Goal: Information Seeking & Learning: Learn about a topic

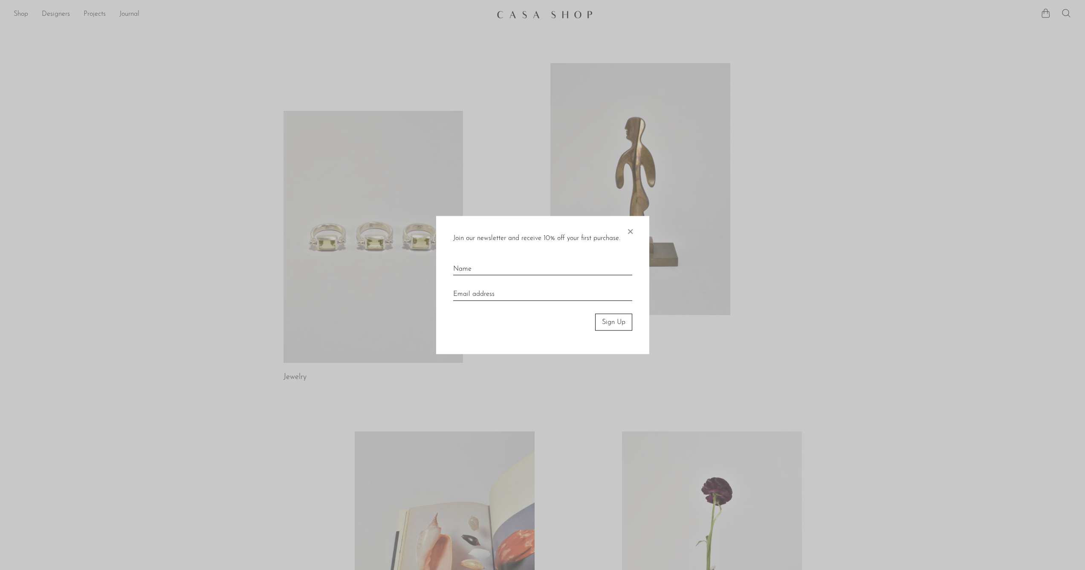
click at [629, 233] on span "×" at bounding box center [630, 229] width 9 height 27
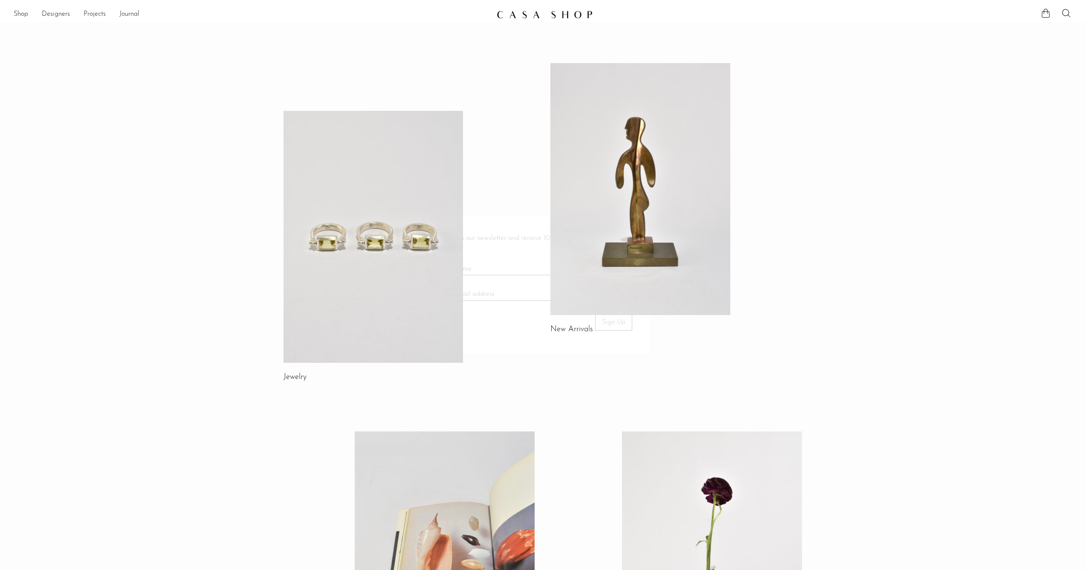
click at [794, 239] on div "Jewelry New Arrivals Library Gifts" at bounding box center [543, 383] width 546 height 641
click at [673, 205] on link at bounding box center [641, 189] width 180 height 252
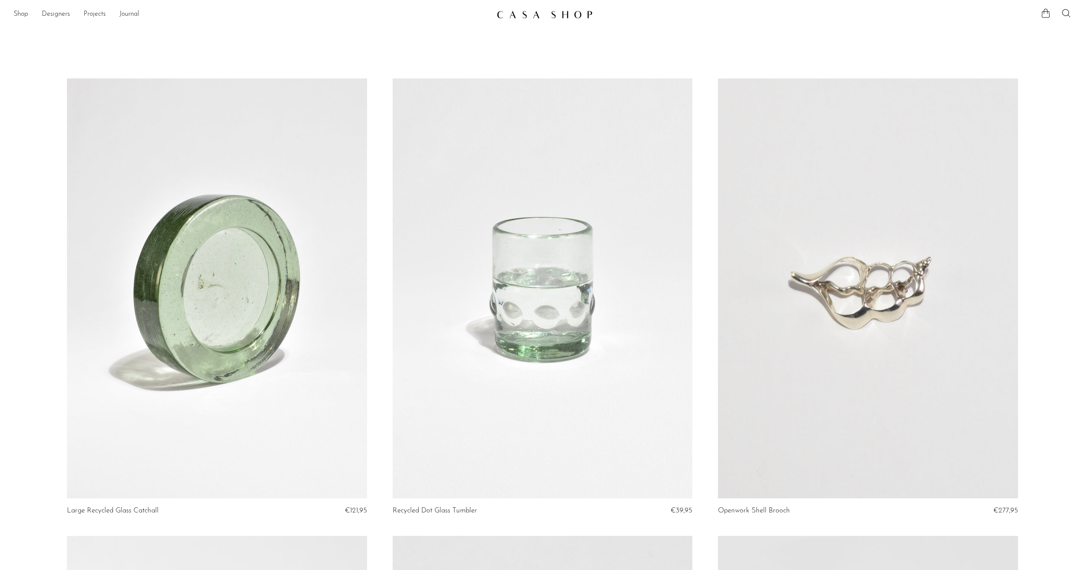
click at [1073, 16] on div "Shop Featured New Arrivals Bestsellers Coming Soon Jewelry Jewelry All Earrings…" at bounding box center [542, 14] width 1085 height 15
click at [1071, 13] on icon at bounding box center [1066, 13] width 10 height 10
click at [1006, 34] on input "Perform a search" at bounding box center [1010, 42] width 141 height 20
type input "picasso"
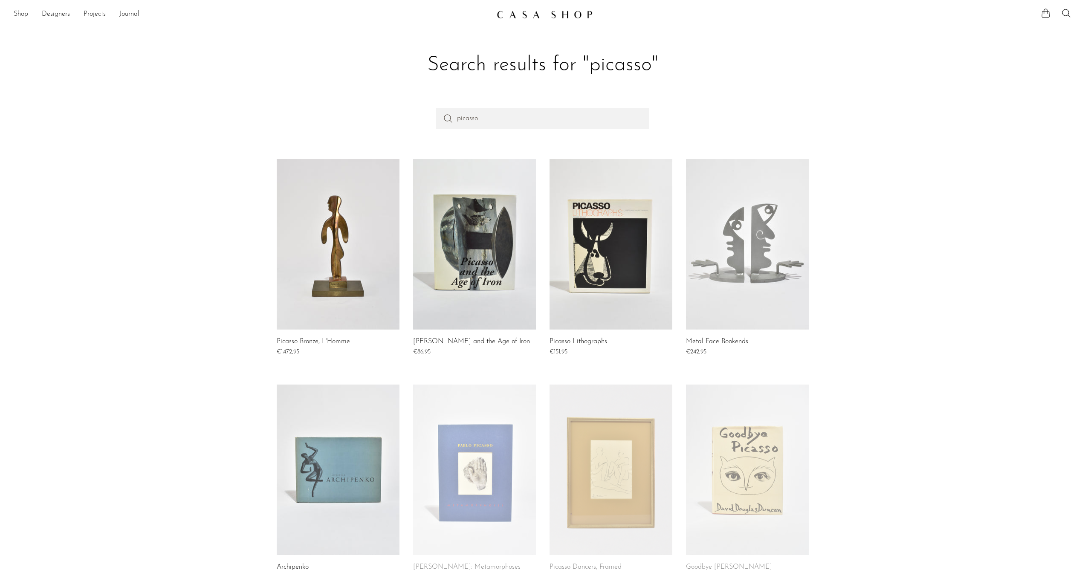
click at [330, 257] on link at bounding box center [338, 244] width 123 height 171
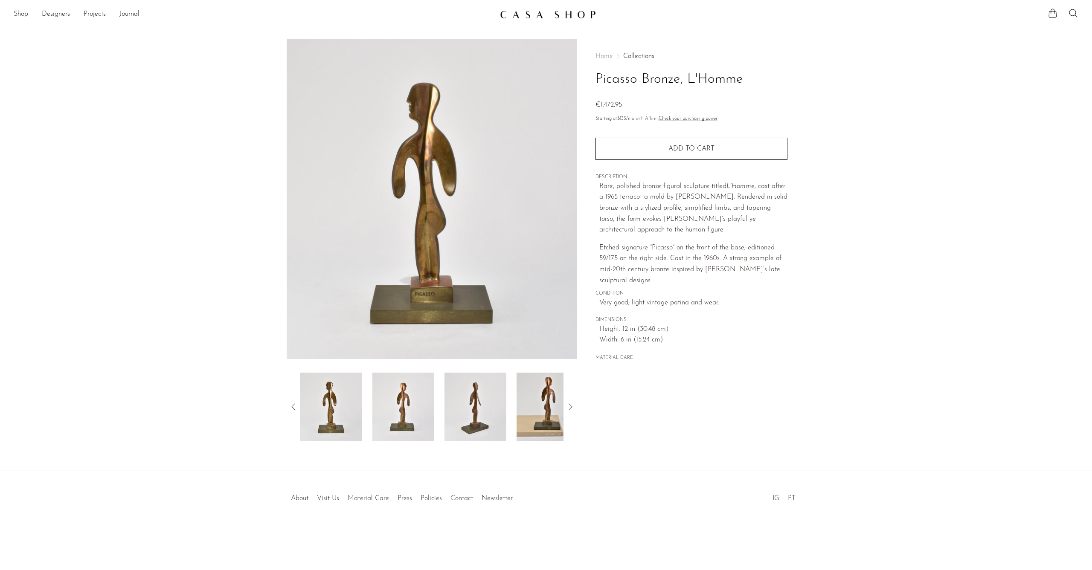
click at [424, 287] on img at bounding box center [432, 199] width 290 height 320
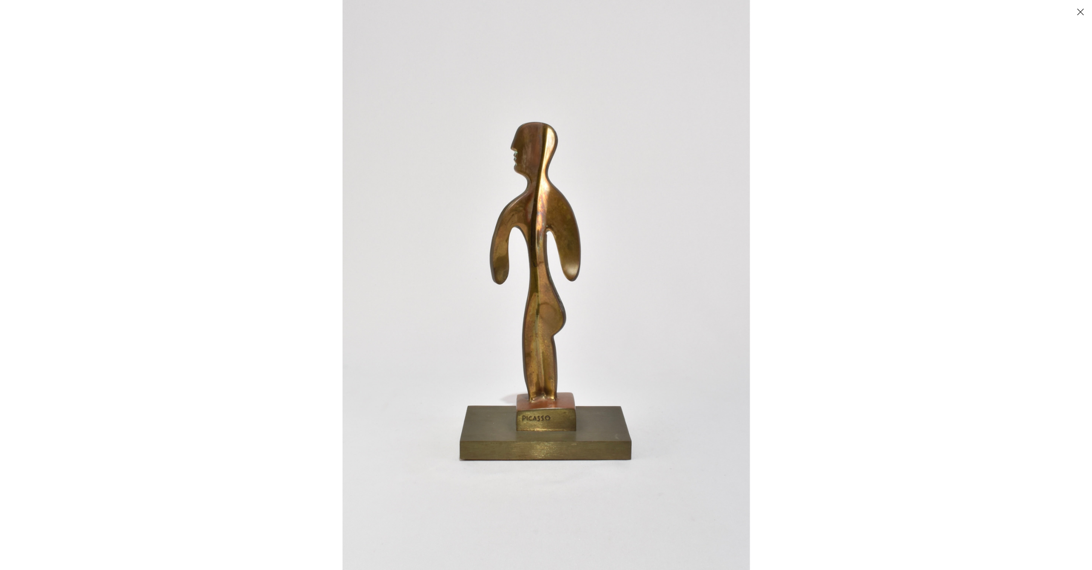
click at [1079, 10] on button "Close" at bounding box center [1080, 11] width 15 height 15
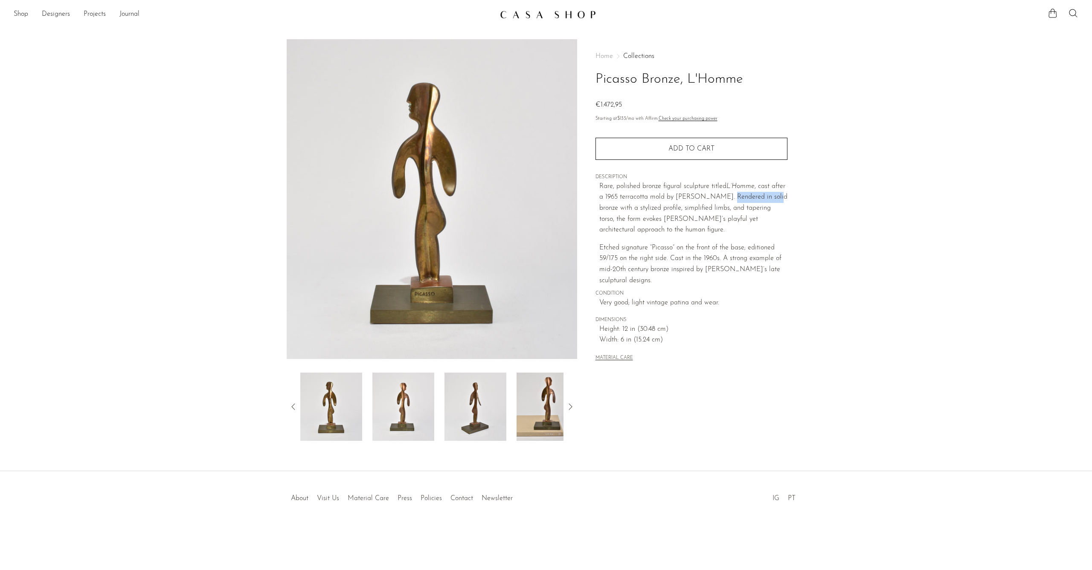
drag, startPoint x: 719, startPoint y: 194, endPoint x: 766, endPoint y: 195, distance: 47.8
click at [766, 195] on p "Rare, polished bronze figural sculpture titled L’Homme , cast after a 1965 terr…" at bounding box center [693, 208] width 188 height 55
drag, startPoint x: 600, startPoint y: 256, endPoint x: 671, endPoint y: 253, distance: 70.8
click at [671, 253] on p "Etched signature “Picasso” on the front of the base; editioned 59/175 on the ri…" at bounding box center [693, 264] width 188 height 43
click at [612, 267] on p "Etched signature “Picasso” on the front of the base; editioned 59/175 on the ri…" at bounding box center [693, 264] width 188 height 43
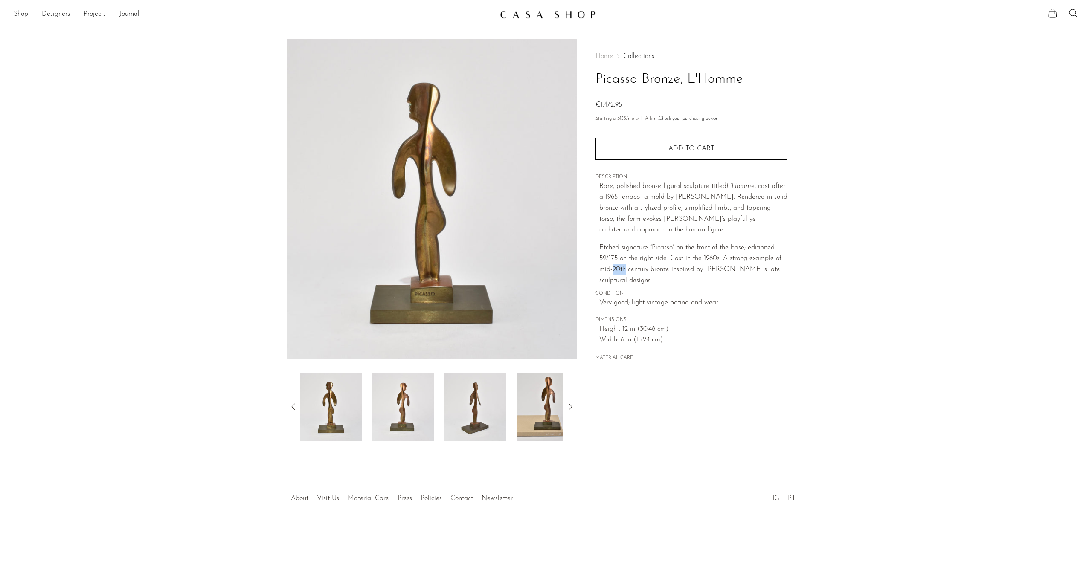
click at [612, 267] on p "Etched signature “Picasso” on the front of the base; editioned 59/175 on the ri…" at bounding box center [693, 264] width 188 height 43
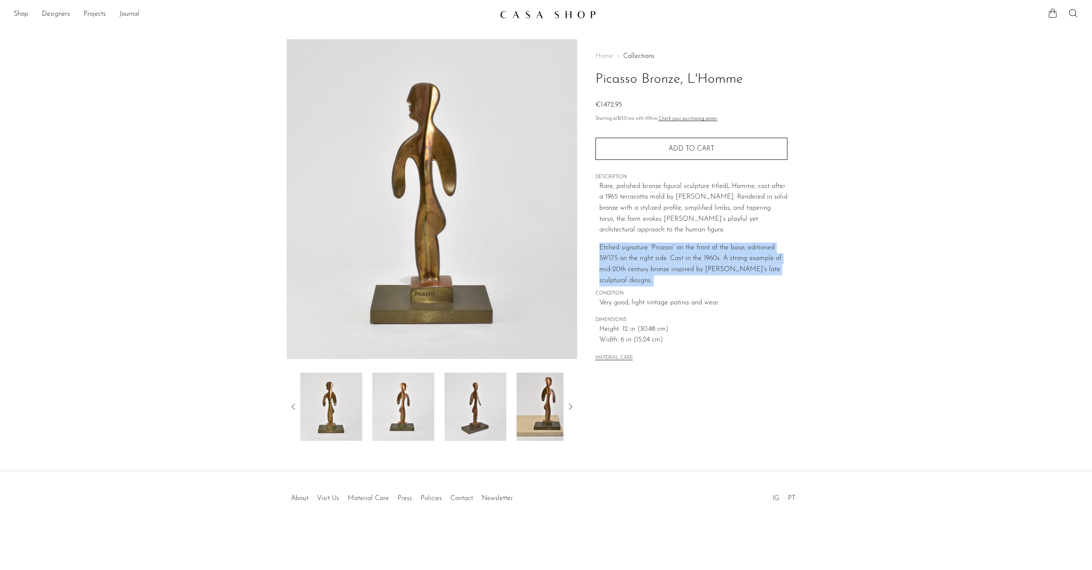
click at [612, 267] on p "Etched signature “Picasso” on the front of the base; editioned 59/175 on the ri…" at bounding box center [693, 264] width 188 height 43
click at [676, 267] on p "Etched signature “Picasso” on the front of the base; editioned 59/175 on the ri…" at bounding box center [693, 264] width 188 height 43
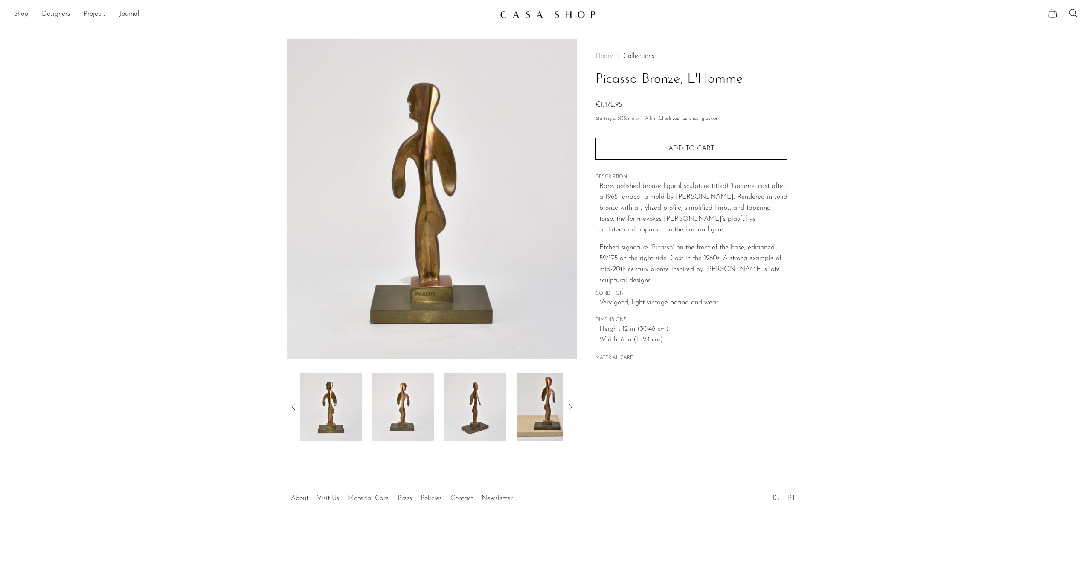
click at [650, 292] on span "CONDITION" at bounding box center [691, 294] width 192 height 8
click at [402, 433] on img at bounding box center [403, 407] width 62 height 68
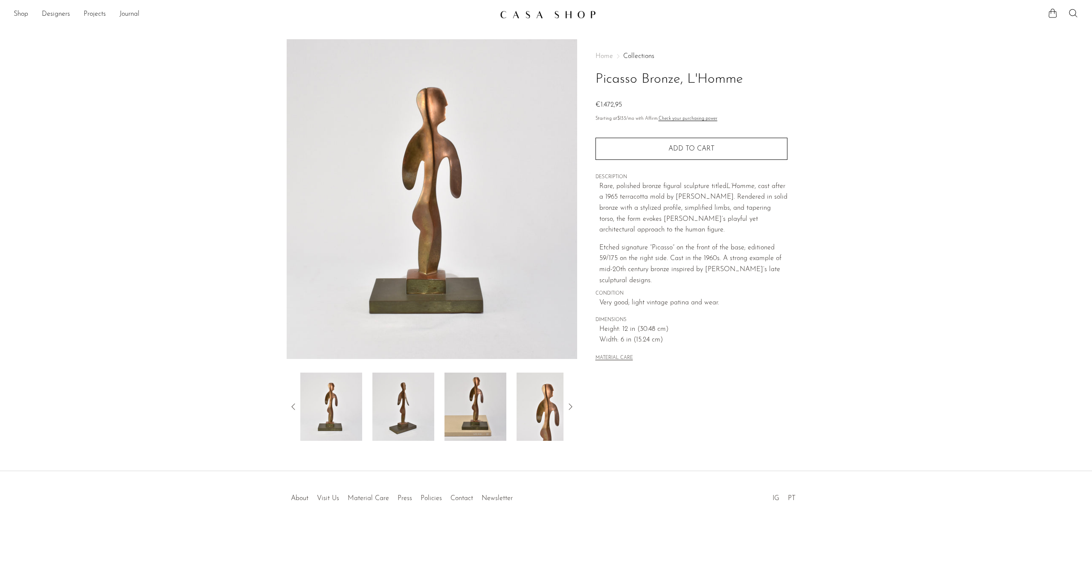
click at [479, 399] on img at bounding box center [475, 407] width 62 height 68
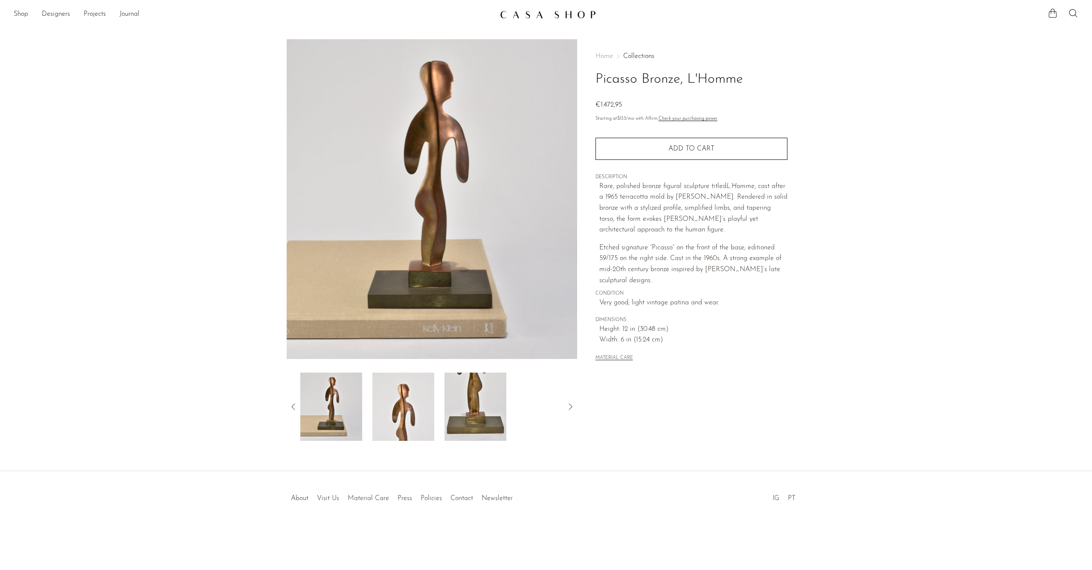
click at [478, 400] on img at bounding box center [475, 407] width 62 height 68
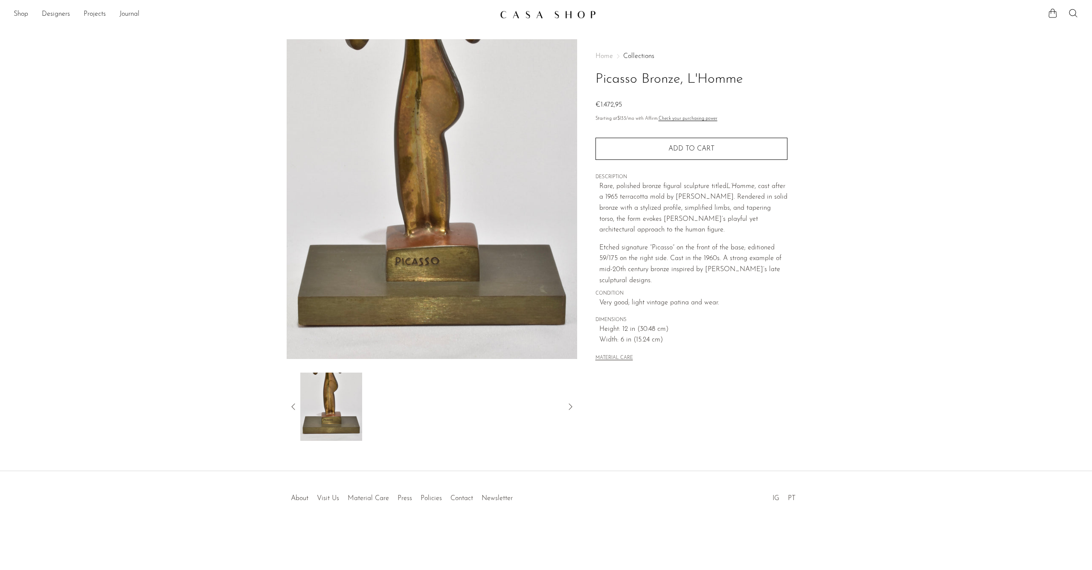
click at [314, 411] on img at bounding box center [331, 407] width 62 height 68
click at [317, 409] on img at bounding box center [331, 407] width 62 height 68
click at [299, 406] on icon at bounding box center [293, 407] width 10 height 10
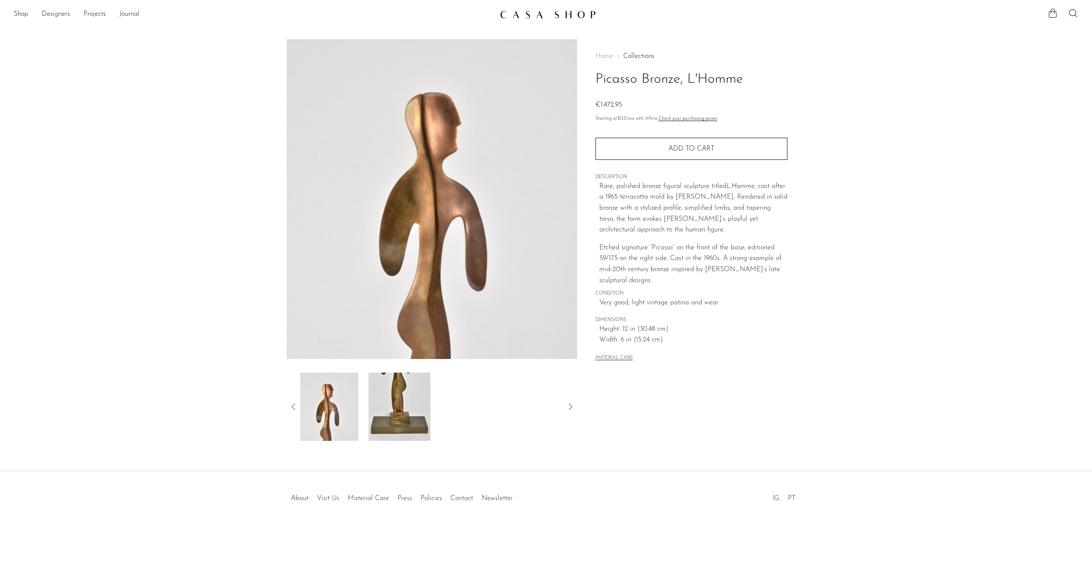
click at [291, 409] on icon at bounding box center [293, 407] width 10 height 10
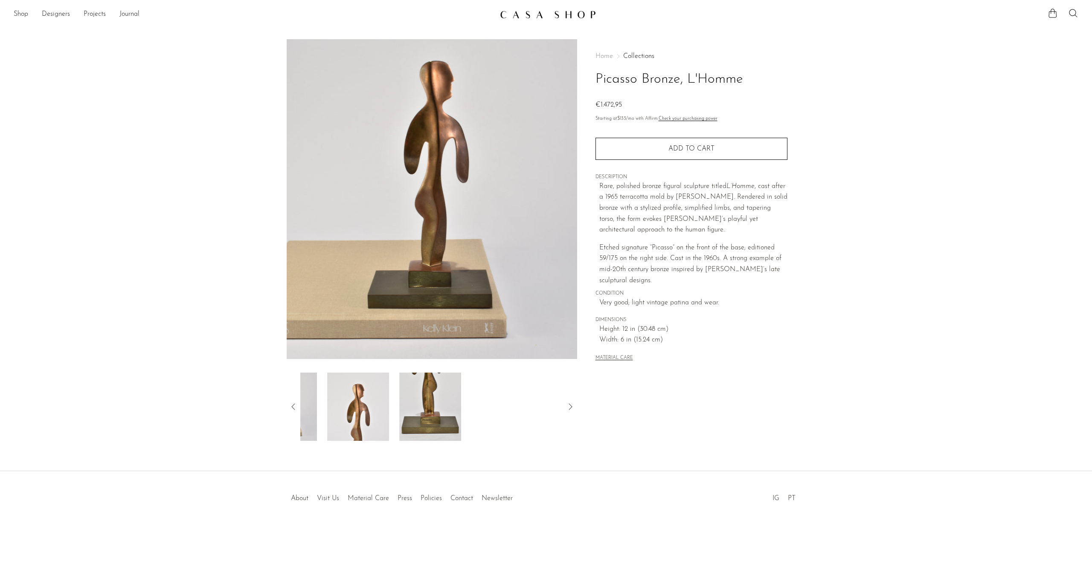
click at [291, 409] on icon at bounding box center [293, 407] width 10 height 10
click at [292, 409] on icon at bounding box center [293, 407] width 10 height 10
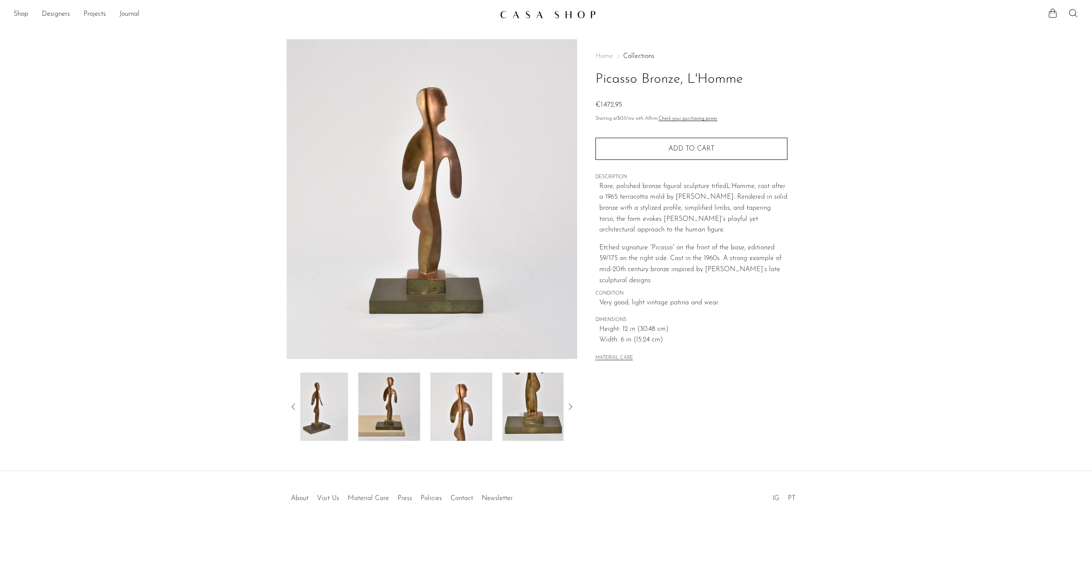
click at [292, 409] on icon at bounding box center [293, 407] width 10 height 10
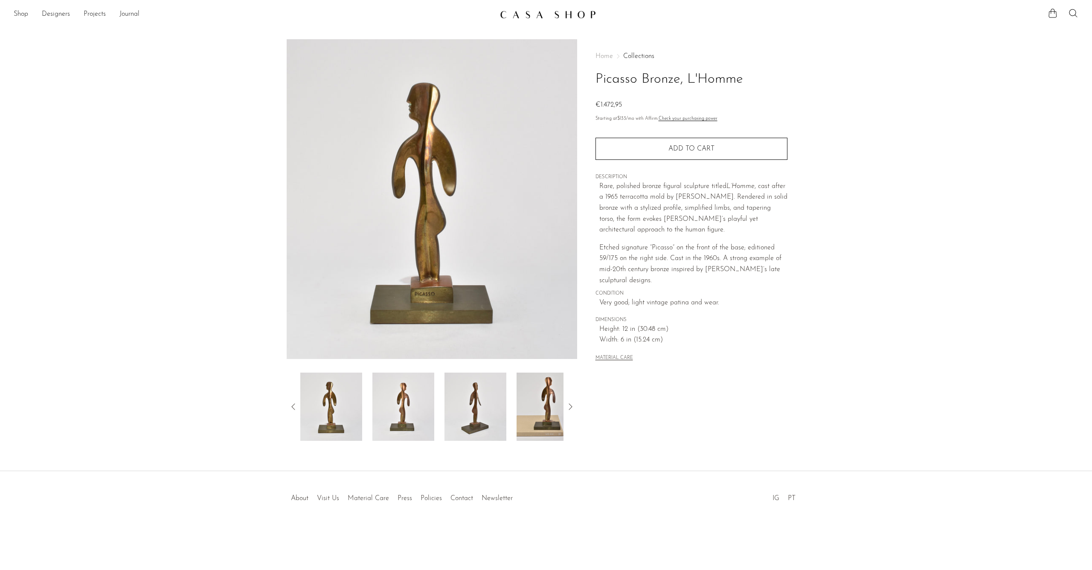
click at [427, 196] on img at bounding box center [432, 199] width 290 height 320
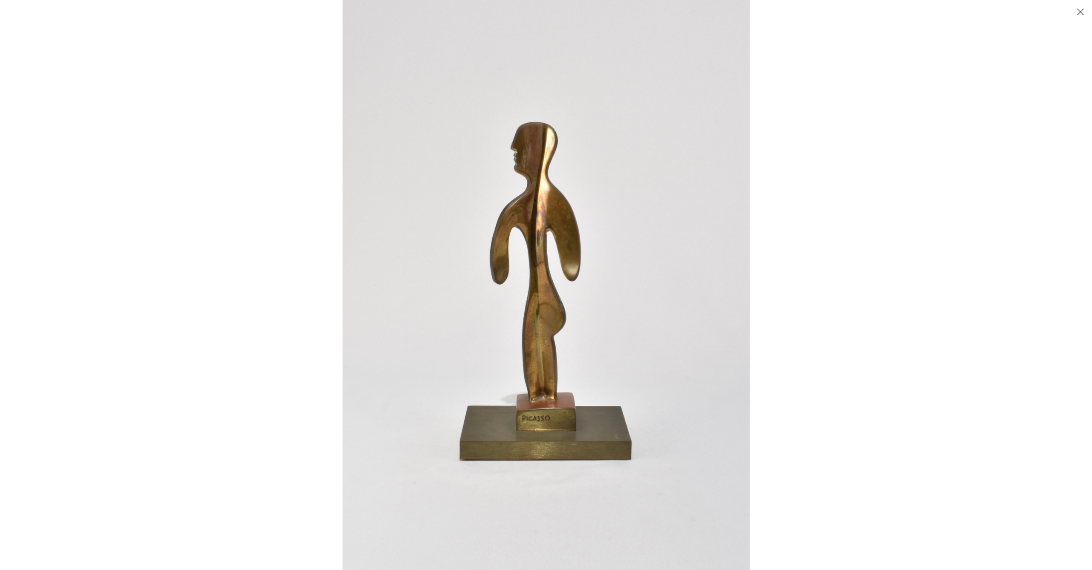
click at [558, 154] on img at bounding box center [545, 285] width 407 height 570
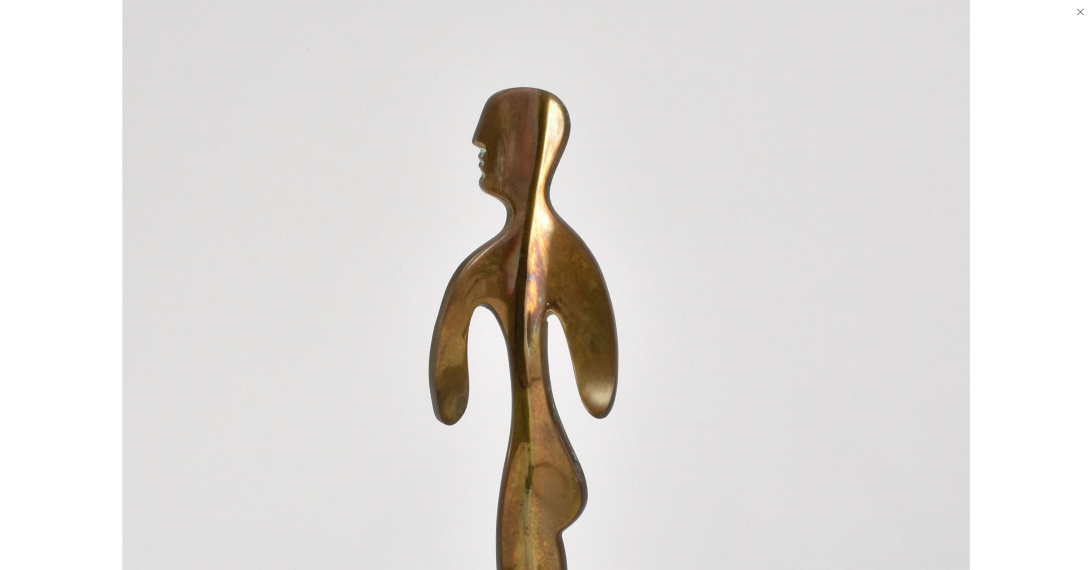
click at [876, 154] on img at bounding box center [545, 427] width 847 height 1186
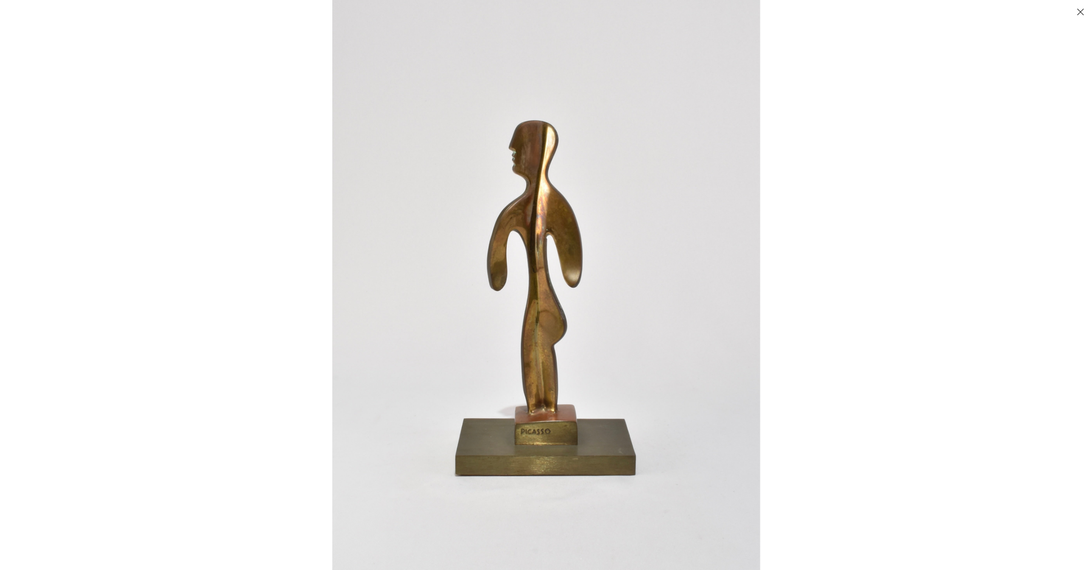
click at [831, 137] on div at bounding box center [581, 122] width 499 height 260
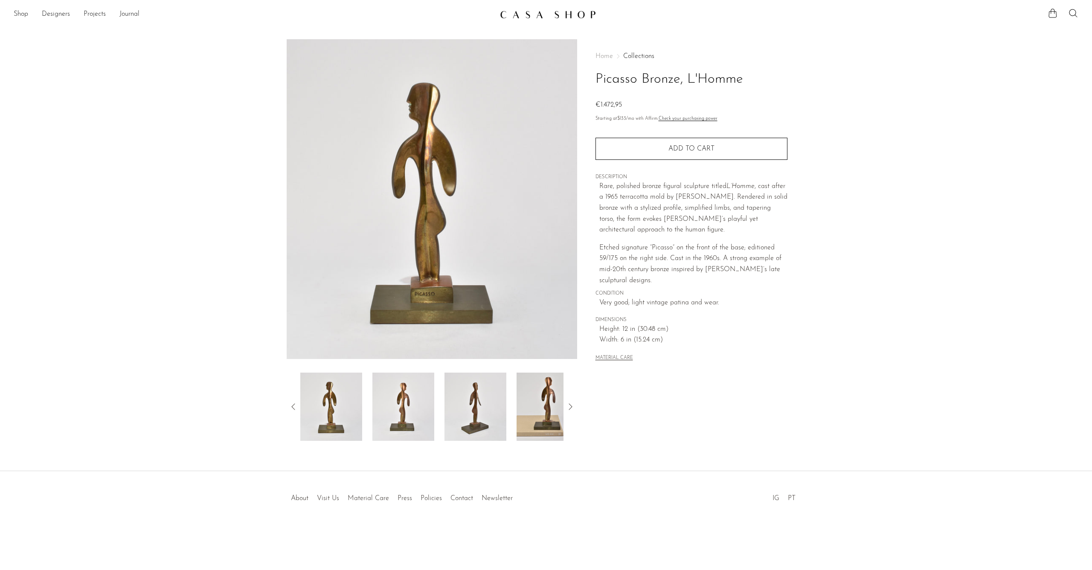
click at [803, 246] on div "Home Collections Picasso Bronze, L'Homme €1.472,95 Starting at $133 /mo with Af…" at bounding box center [691, 240] width 228 height 402
click at [20, 17] on link "Shop" at bounding box center [21, 14] width 14 height 11
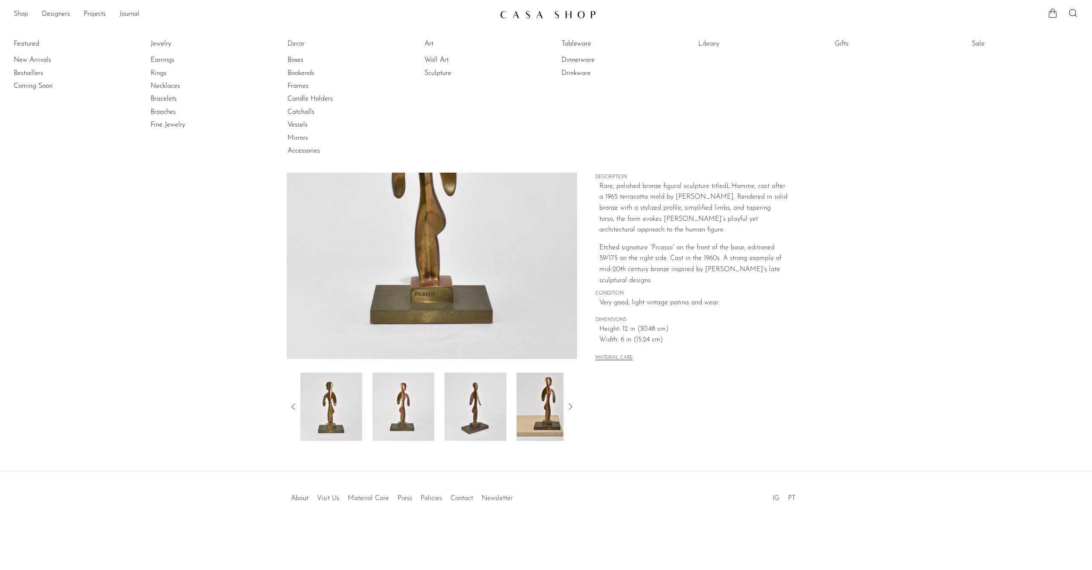
click at [21, 17] on link "Shop" at bounding box center [21, 14] width 14 height 11
click at [32, 58] on link "New Arrivals" at bounding box center [46, 59] width 64 height 9
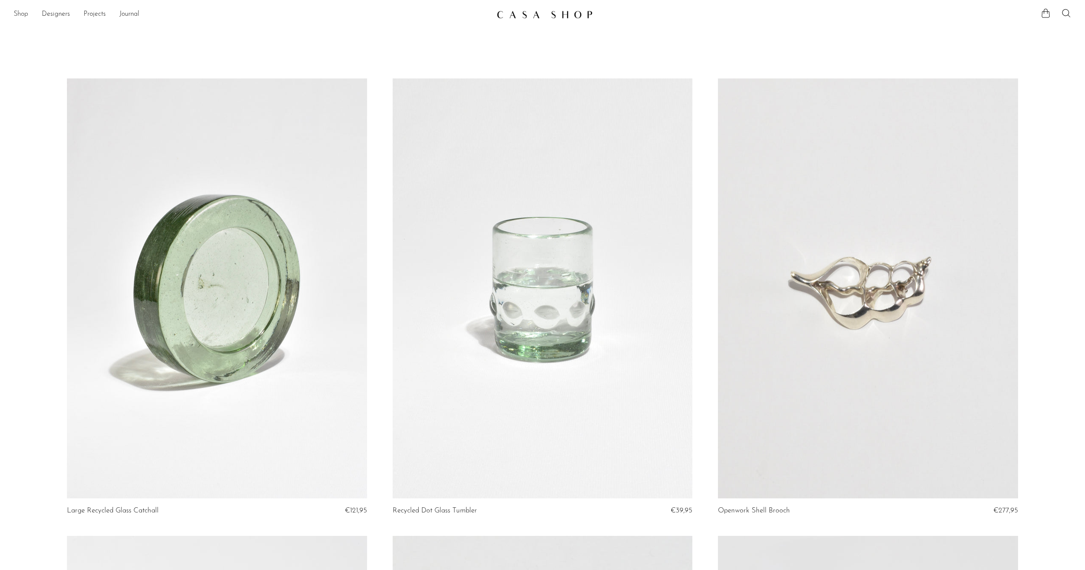
click at [15, 13] on link "Shop" at bounding box center [21, 14] width 14 height 11
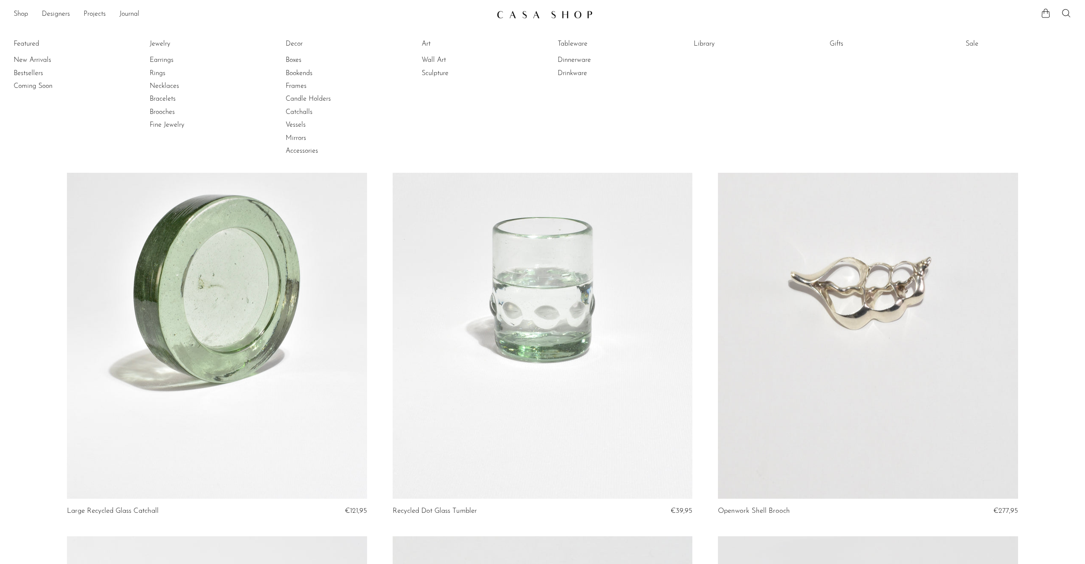
click at [52, 145] on li "Featured New Arrivals Bestsellers Coming Soon" at bounding box center [67, 98] width 106 height 124
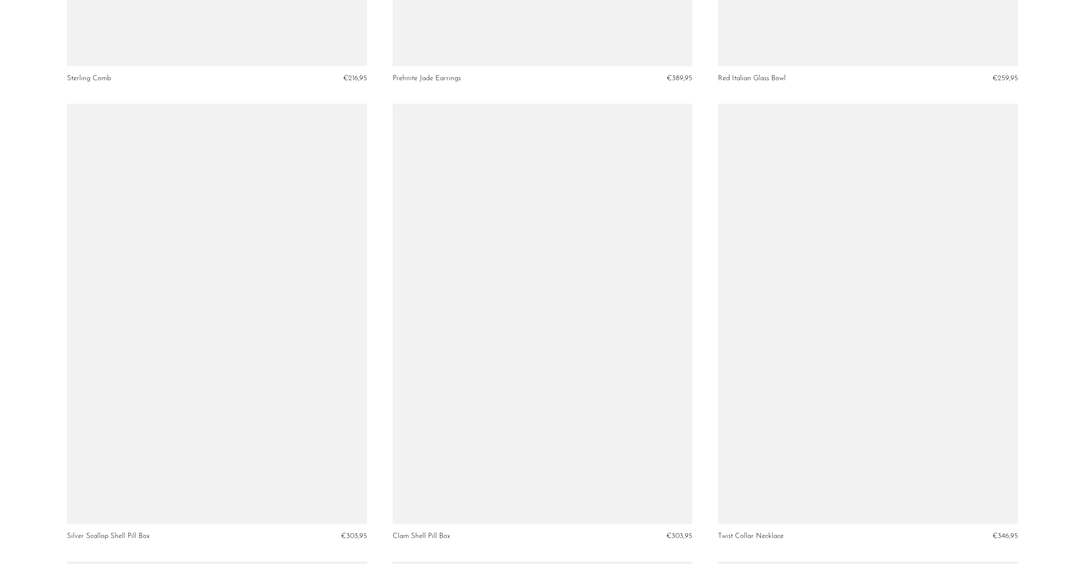
scroll to position [2040, 0]
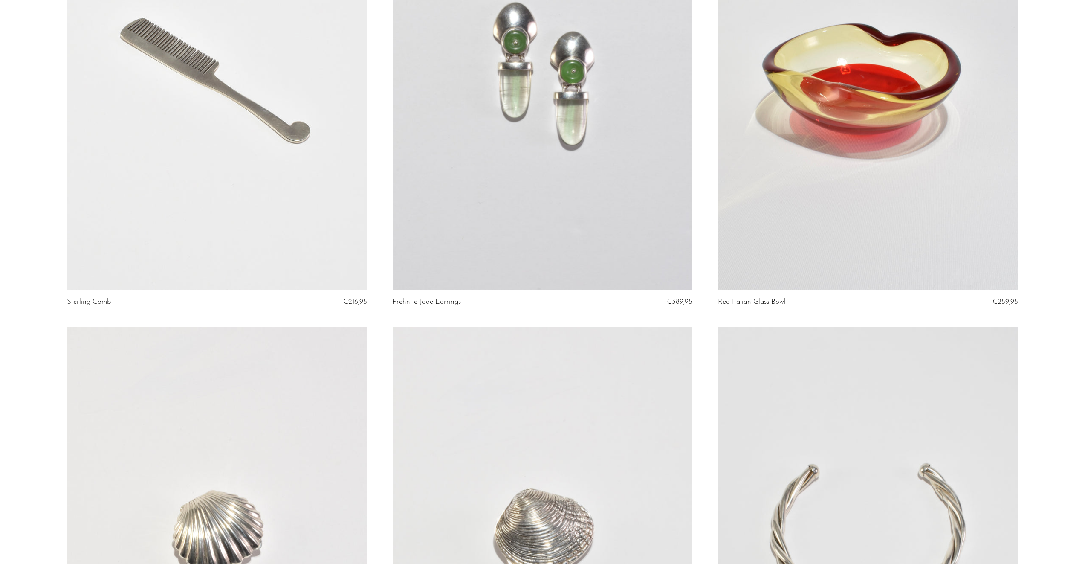
click at [269, 122] on link at bounding box center [217, 80] width 300 height 420
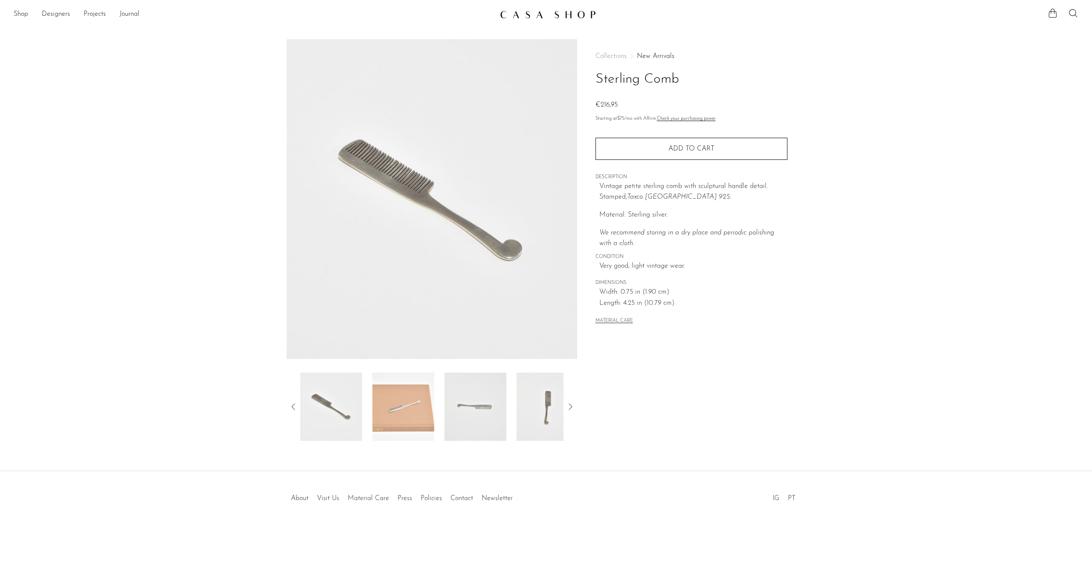
click at [573, 409] on icon at bounding box center [570, 407] width 10 height 10
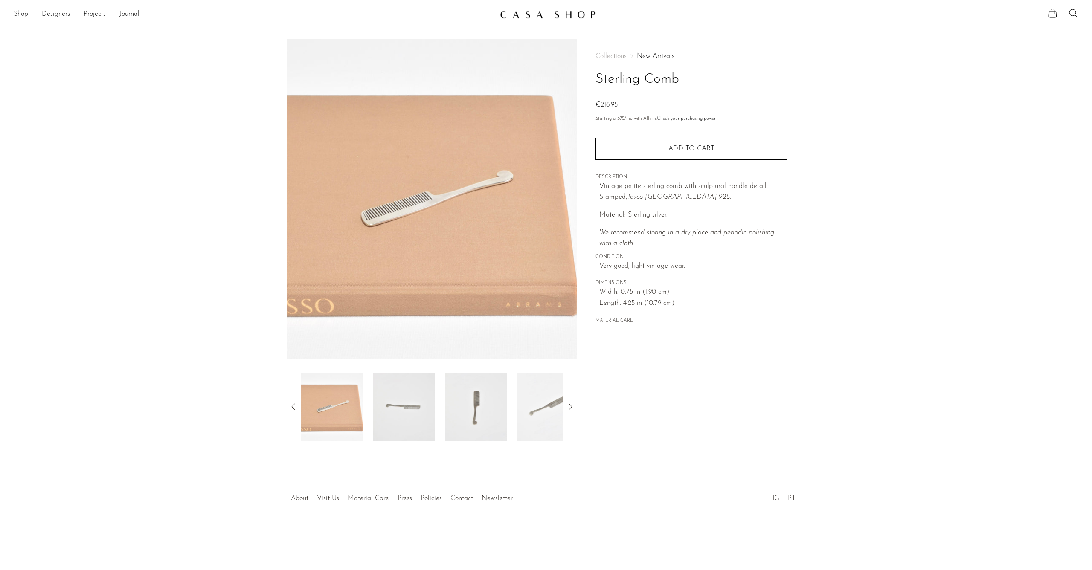
click at [573, 409] on icon at bounding box center [570, 407] width 10 height 10
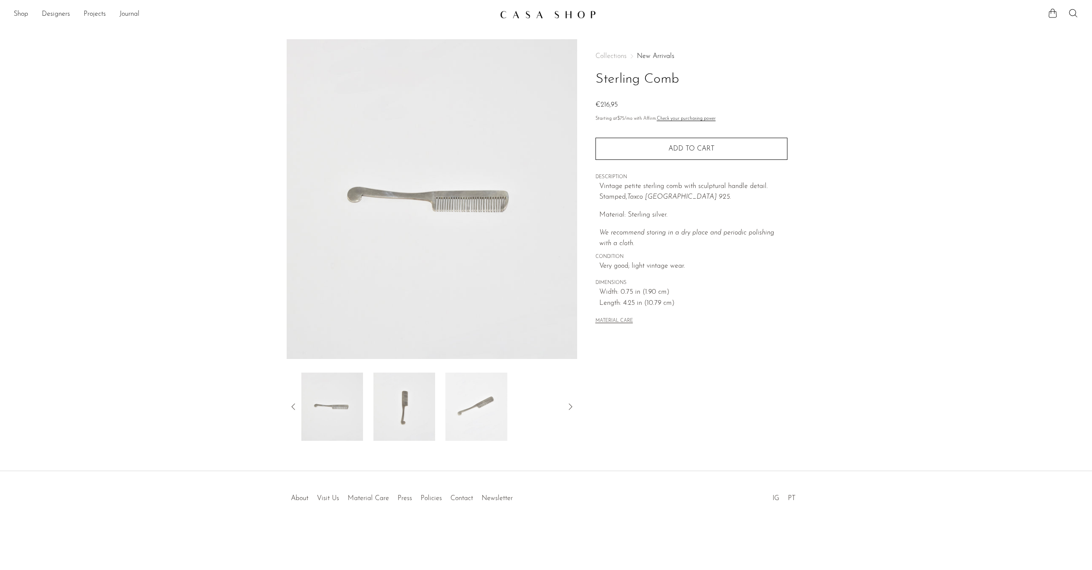
click at [573, 409] on icon at bounding box center [570, 407] width 10 height 10
